Goal: Information Seeking & Learning: Learn about a topic

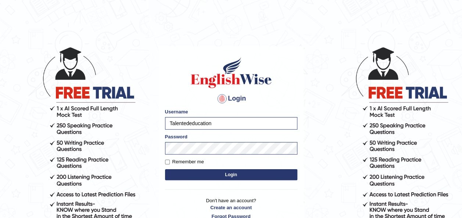
drag, startPoint x: 0, startPoint y: 0, endPoint x: 182, endPoint y: 176, distance: 253.2
click at [182, 176] on button "Login" at bounding box center [231, 174] width 132 height 11
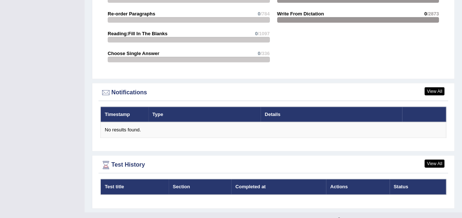
scroll to position [868, 0]
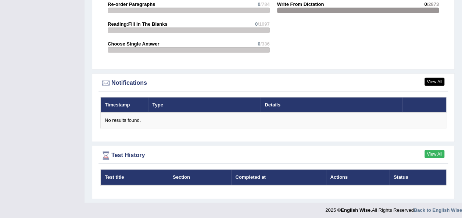
click at [442, 153] on link "View All" at bounding box center [434, 154] width 20 height 8
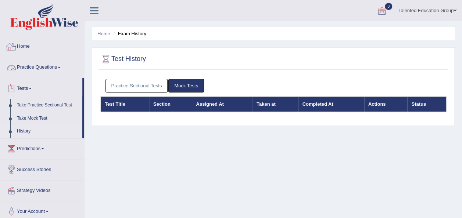
click at [41, 43] on link "Home" at bounding box center [42, 45] width 84 height 18
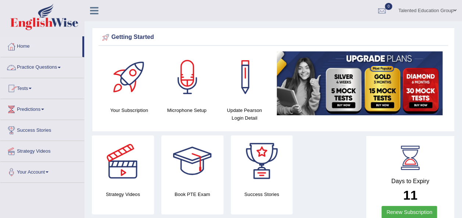
click at [48, 67] on link "Practice Questions" at bounding box center [42, 66] width 84 height 18
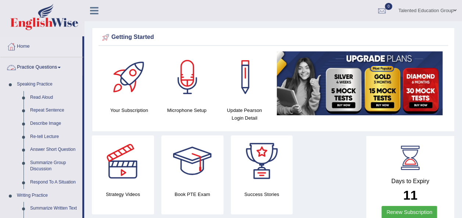
click at [55, 62] on link "Practice Questions" at bounding box center [41, 66] width 82 height 18
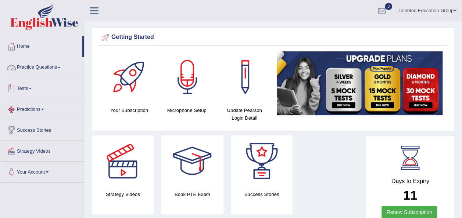
scroll to position [37, 0]
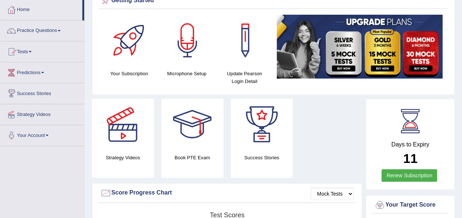
click at [50, 47] on link "Tests" at bounding box center [42, 50] width 84 height 18
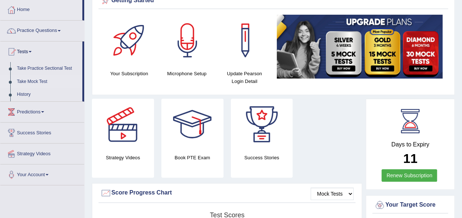
click at [24, 82] on link "Take Mock Test" at bounding box center [48, 81] width 69 height 13
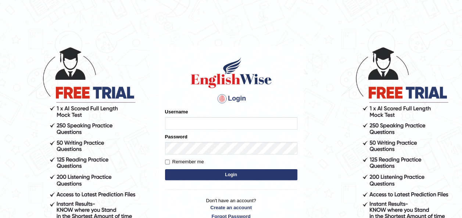
type input "Talentededucation"
click at [195, 177] on button "Login" at bounding box center [231, 174] width 132 height 11
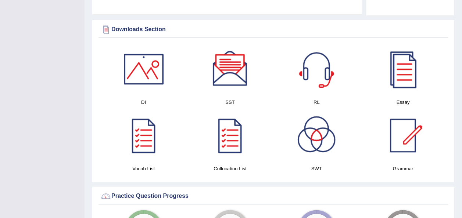
scroll to position [367, 0]
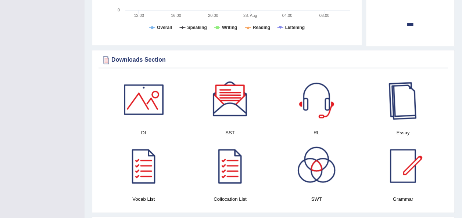
click at [398, 112] on div at bounding box center [402, 99] width 51 height 51
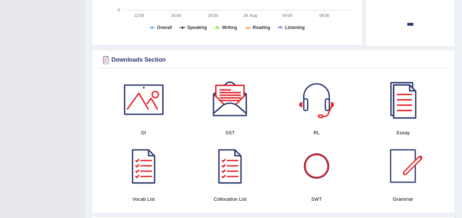
click at [317, 104] on div at bounding box center [315, 99] width 51 height 51
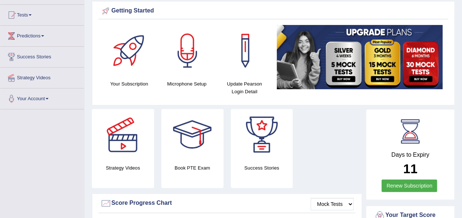
scroll to position [0, 0]
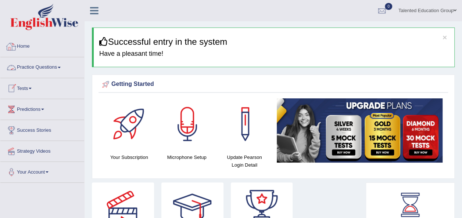
click at [33, 64] on link "Practice Questions" at bounding box center [42, 66] width 84 height 18
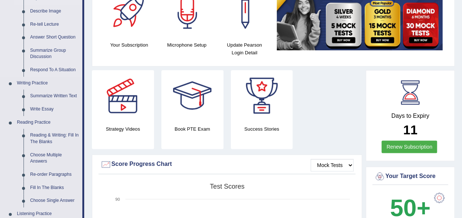
scroll to position [147, 0]
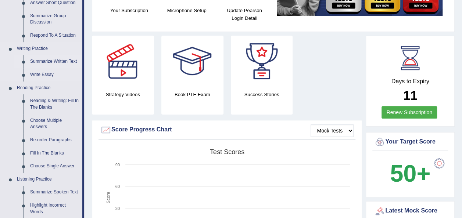
click at [50, 60] on link "Summarize Written Text" at bounding box center [54, 61] width 55 height 13
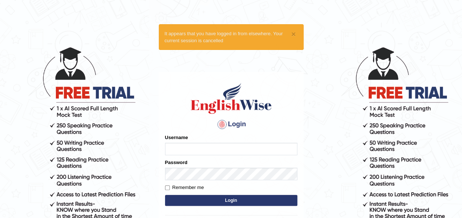
type input "Talentededucation"
click at [187, 200] on button "Login" at bounding box center [231, 200] width 132 height 11
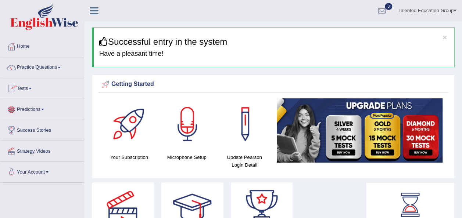
click at [44, 91] on link "Tests" at bounding box center [42, 87] width 84 height 18
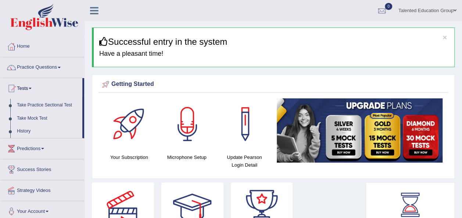
click at [45, 113] on link "Take Mock Test" at bounding box center [48, 118] width 69 height 13
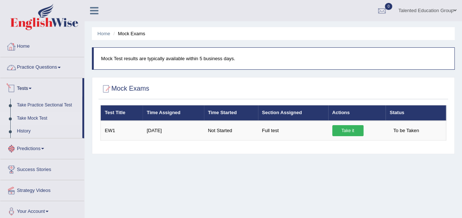
click at [60, 48] on link "Home" at bounding box center [42, 45] width 84 height 18
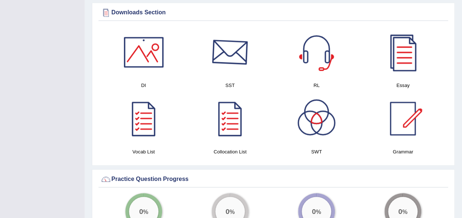
scroll to position [404, 0]
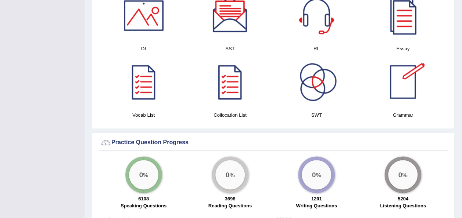
click at [415, 77] on div at bounding box center [402, 81] width 51 height 51
